Goal: Task Accomplishment & Management: Complete application form

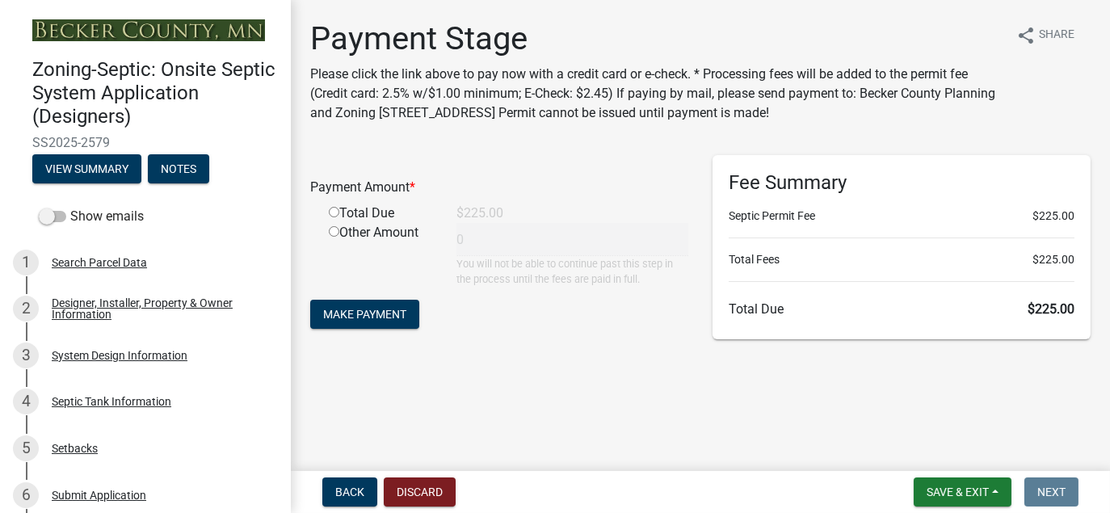
click at [334, 216] on input "radio" at bounding box center [334, 212] width 11 height 11
radio input "true"
type input "225"
click at [376, 320] on span "Make Payment" at bounding box center [364, 314] width 83 height 13
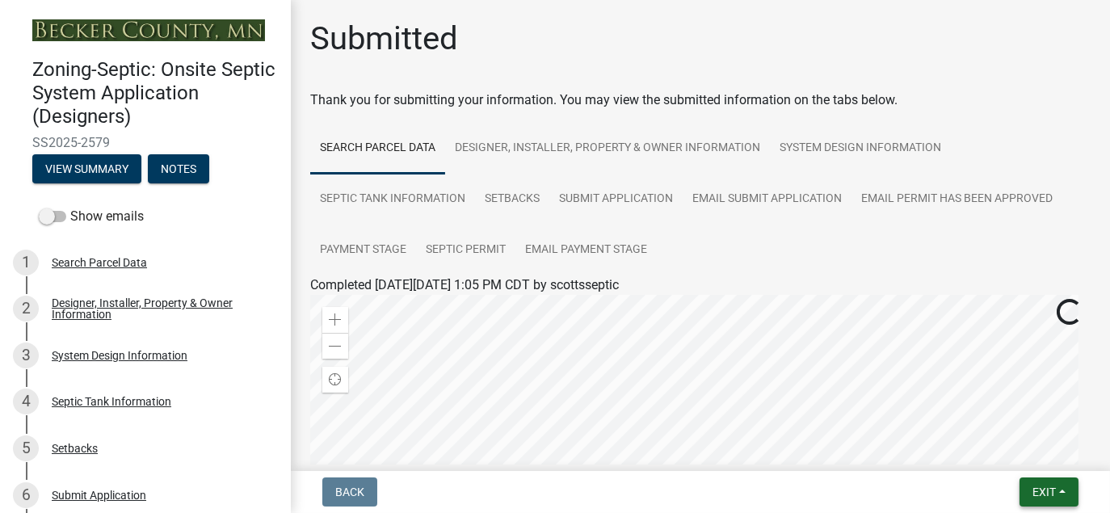
click at [1038, 494] on span "Exit" at bounding box center [1044, 492] width 23 height 13
click at [1012, 450] on button "Save & Exit" at bounding box center [1013, 450] width 129 height 39
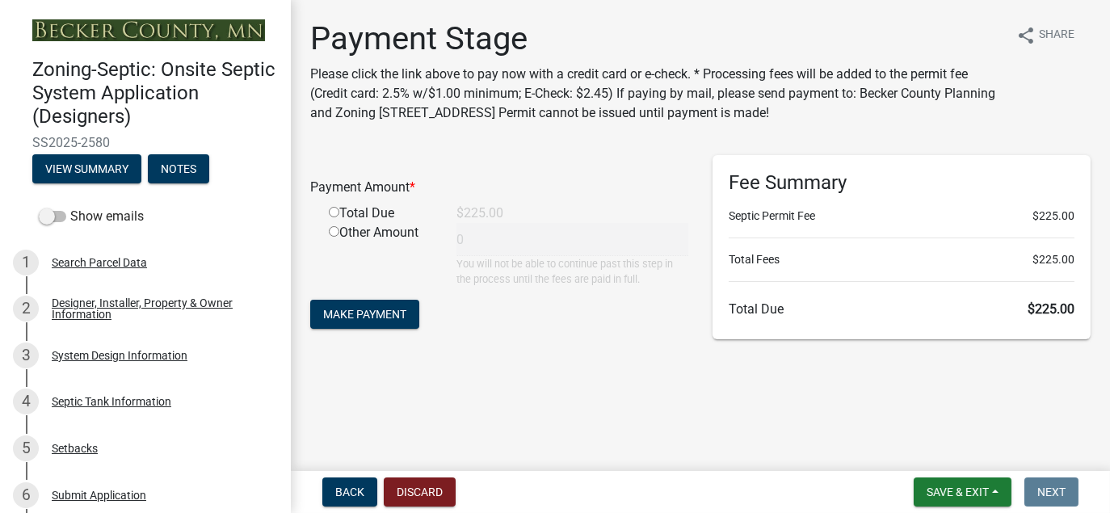
drag, startPoint x: 331, startPoint y: 210, endPoint x: 348, endPoint y: 221, distance: 20.4
click at [332, 211] on input "radio" at bounding box center [334, 212] width 11 height 11
radio input "true"
type input "225"
click at [396, 314] on span "Make Payment" at bounding box center [364, 314] width 83 height 13
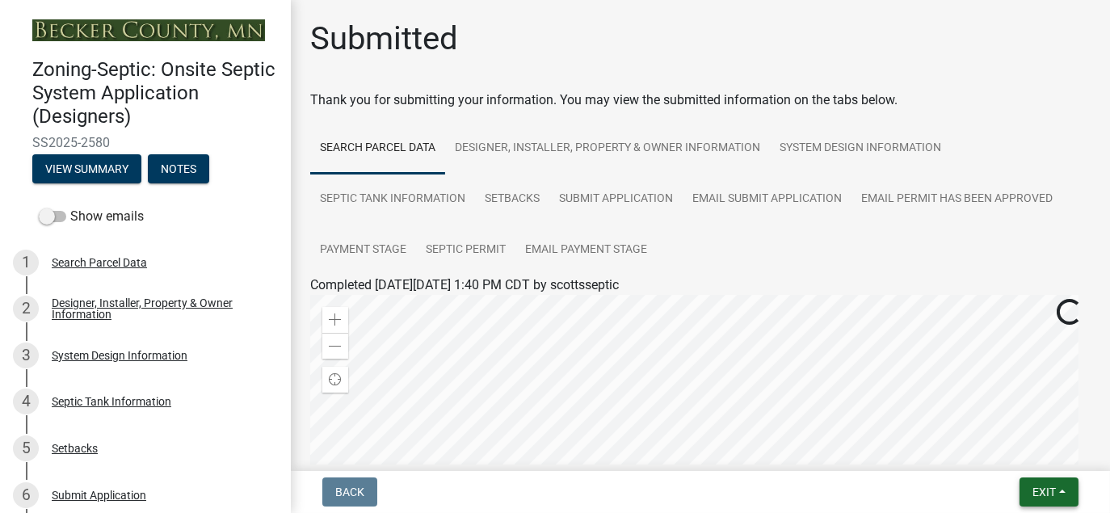
click at [1054, 495] on span "Exit" at bounding box center [1044, 492] width 23 height 13
click at [1008, 452] on button "Save & Exit" at bounding box center [1013, 450] width 129 height 39
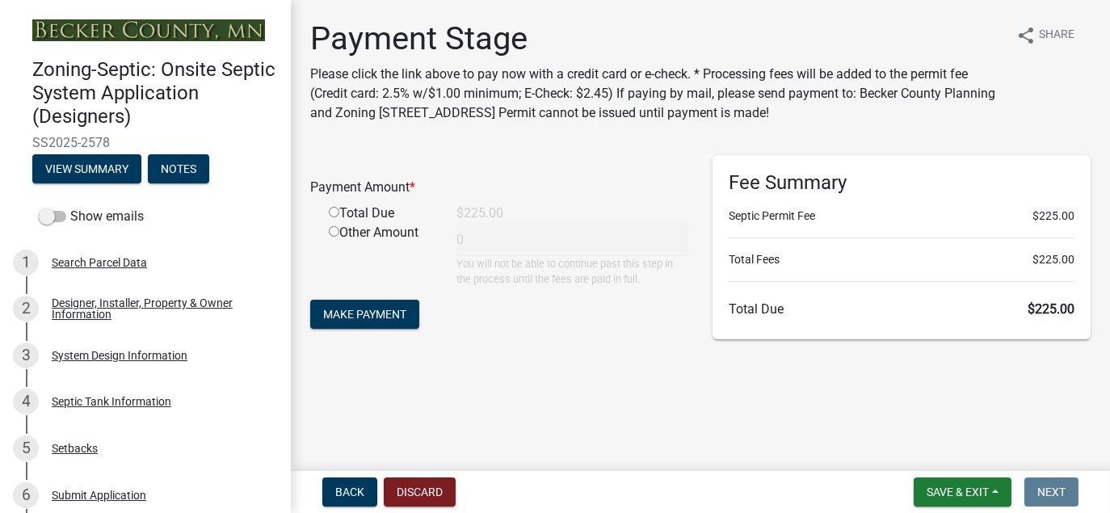
click at [333, 229] on input "radio" at bounding box center [334, 231] width 11 height 11
radio input "true"
click at [336, 210] on input "radio" at bounding box center [334, 212] width 11 height 11
radio input "true"
radio input "false"
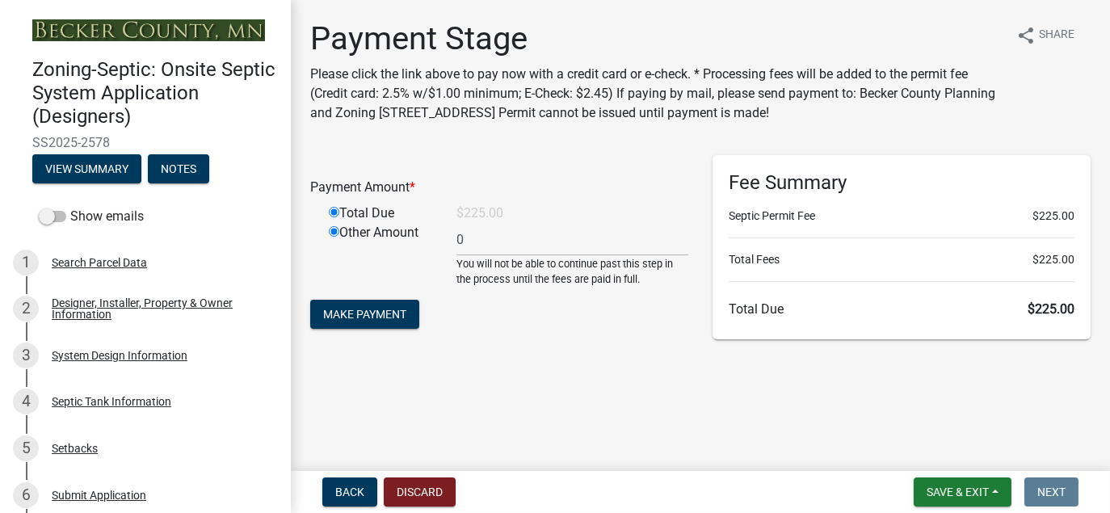
type input "225"
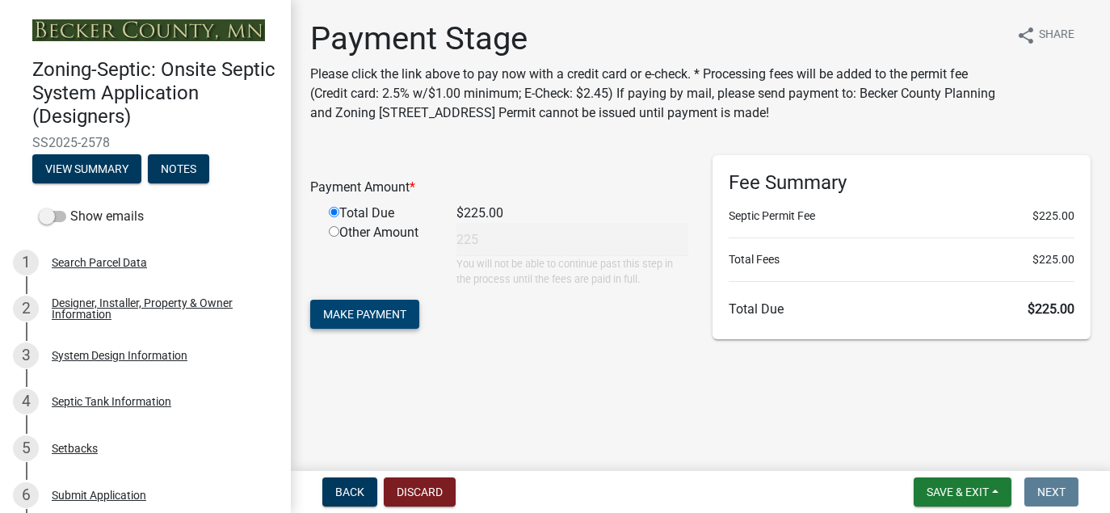
click at [371, 305] on button "Make Payment" at bounding box center [364, 314] width 109 height 29
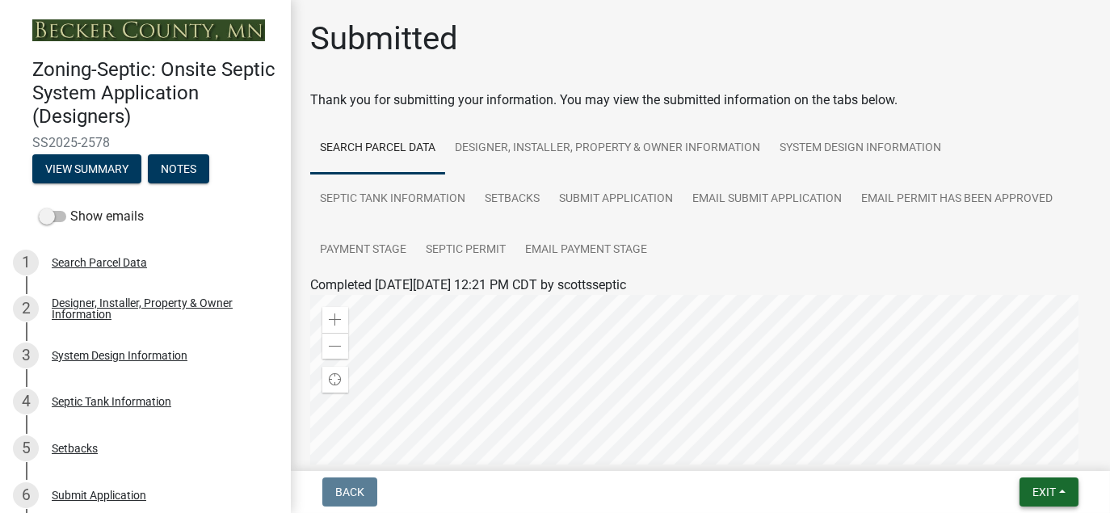
click at [1061, 494] on button "Exit" at bounding box center [1049, 492] width 59 height 29
click at [1020, 452] on button "Save & Exit" at bounding box center [1013, 450] width 129 height 39
